Goal: Information Seeking & Learning: Learn about a topic

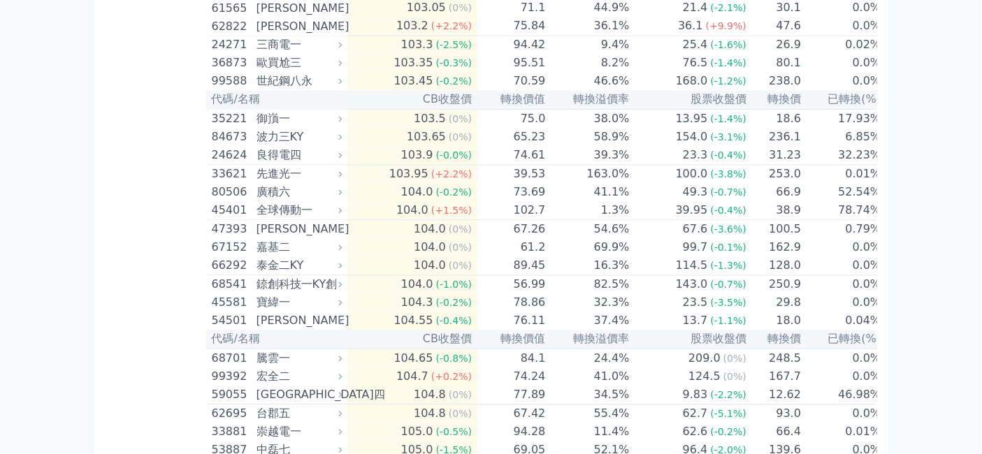
scroll to position [2639, 0]
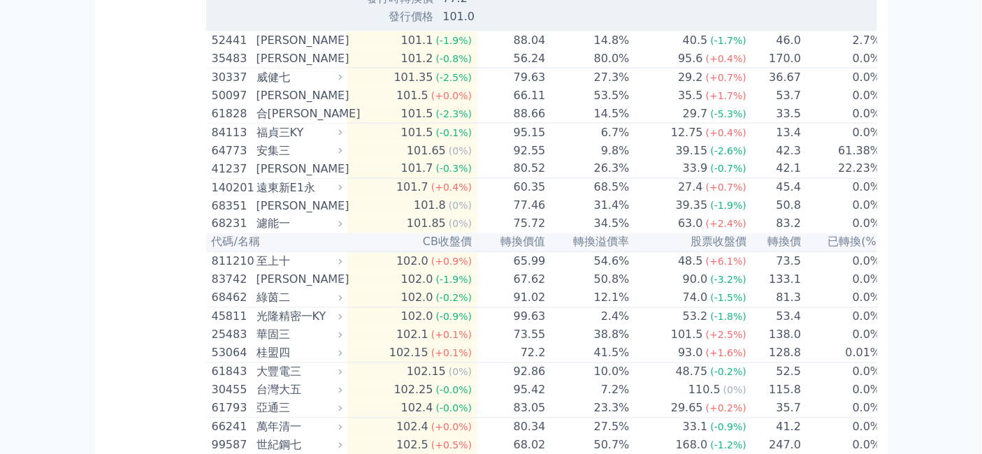
scroll to position [2484, 0]
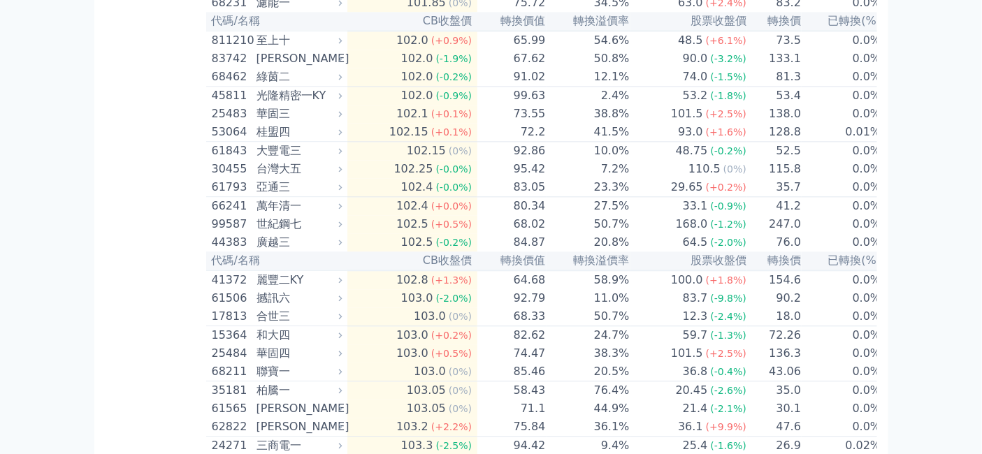
scroll to position [2795, 0]
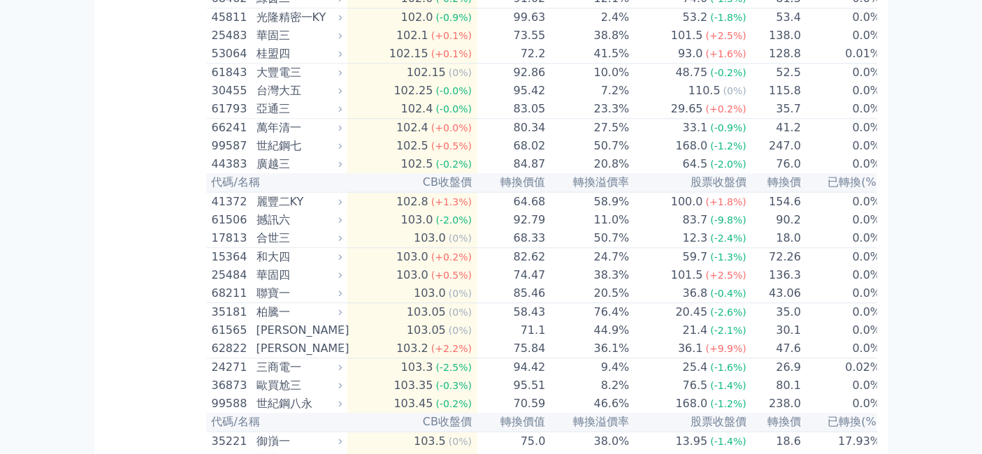
drag, startPoint x: 408, startPoint y: 244, endPoint x: 430, endPoint y: 243, distance: 21.7
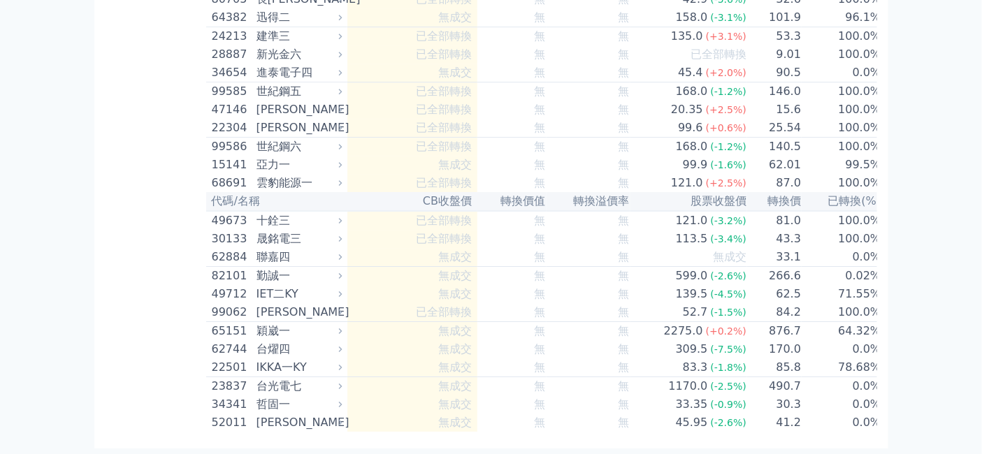
scroll to position [8695, 0]
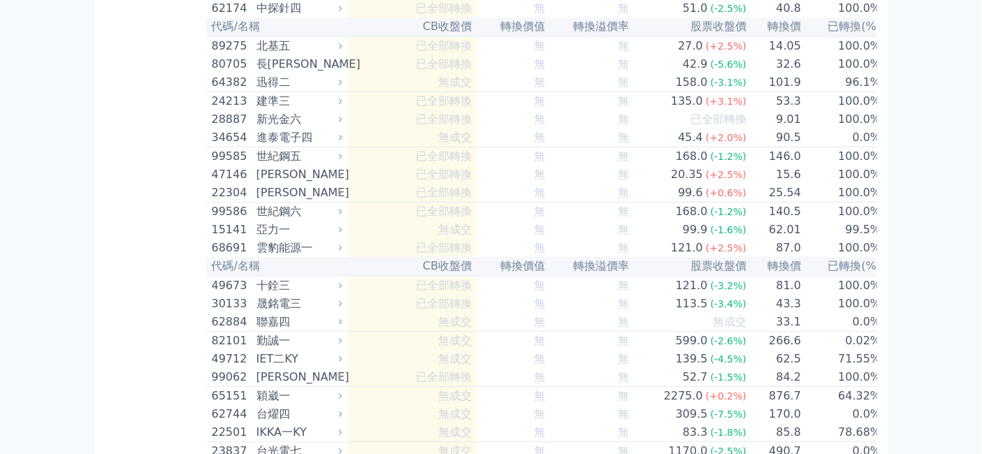
scroll to position [8772, 0]
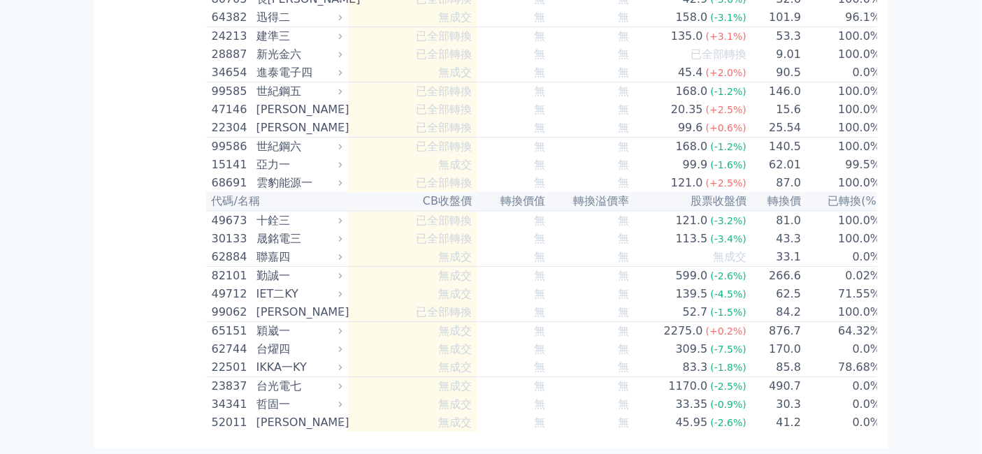
scroll to position [9005, 0]
drag, startPoint x: 407, startPoint y: 309, endPoint x: 429, endPoint y: 310, distance: 22.4
